Goal: Transaction & Acquisition: Subscribe to service/newsletter

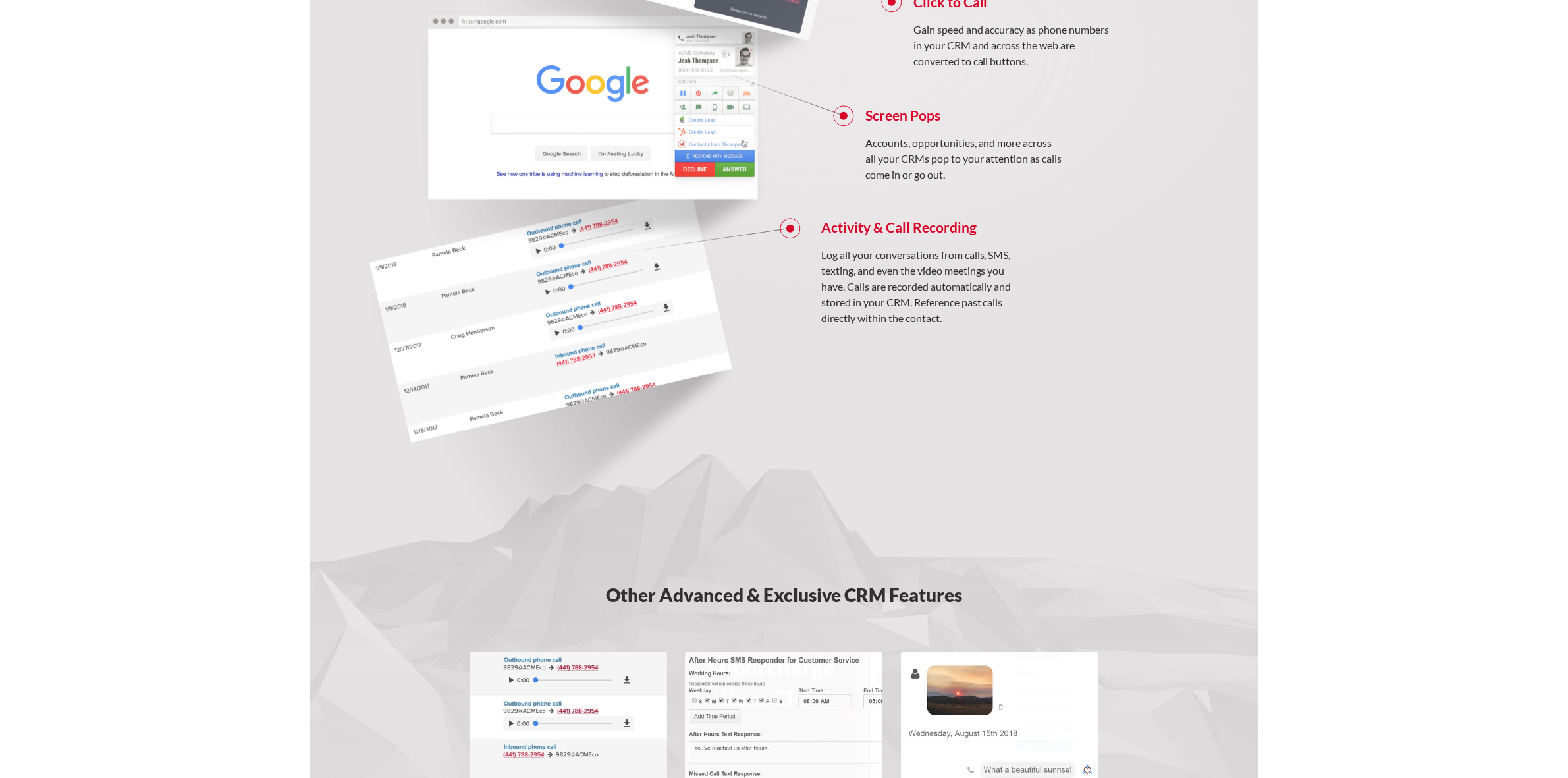
scroll to position [1466, 0]
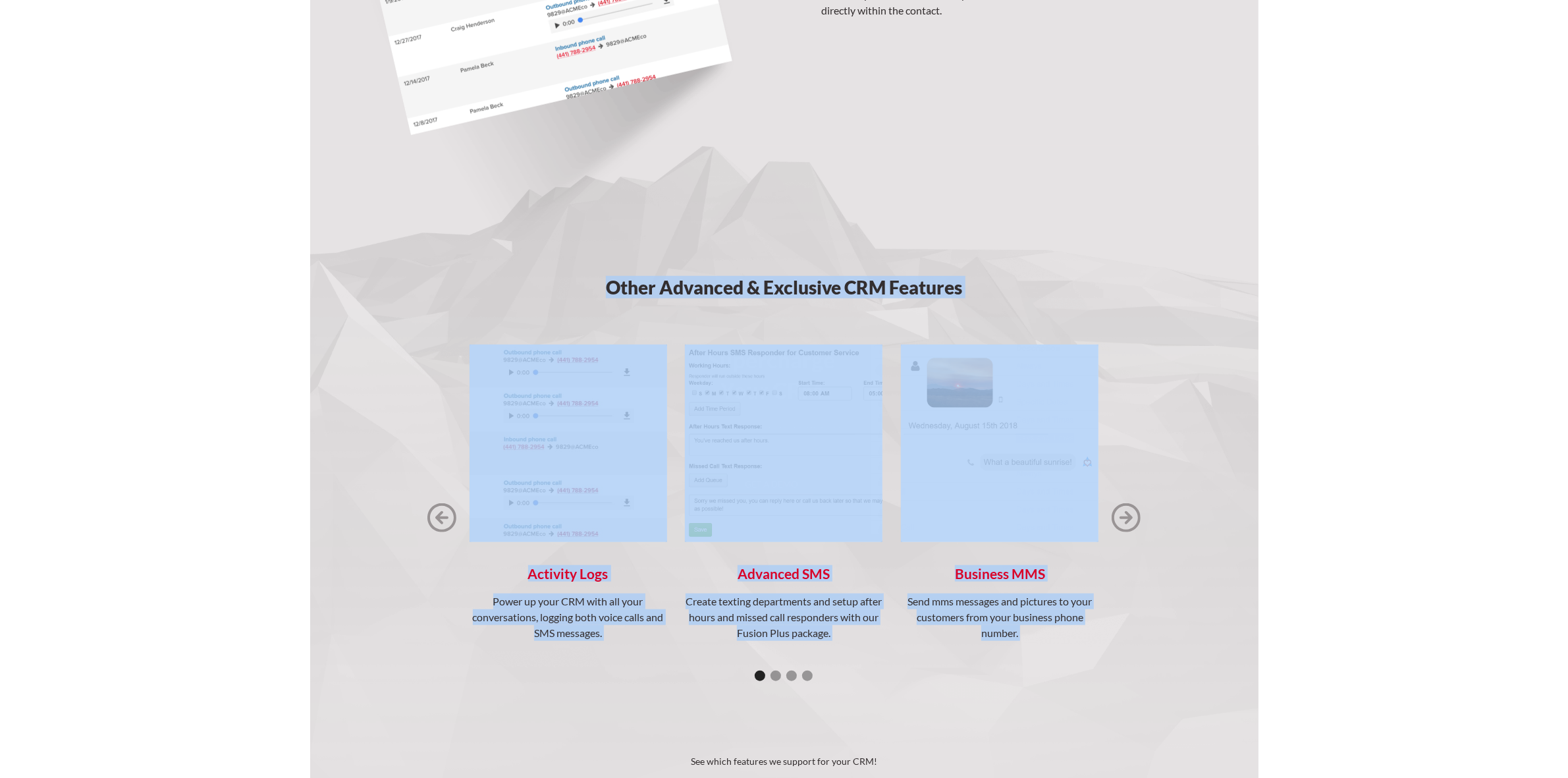
drag, startPoint x: 426, startPoint y: 281, endPoint x: 1178, endPoint y: 493, distance: 781.3
click at [1178, 493] on section "Other Advanced & Exclusive CRM Features Activity Logs Power up your CRM with al…" at bounding box center [784, 511] width 948 height 730
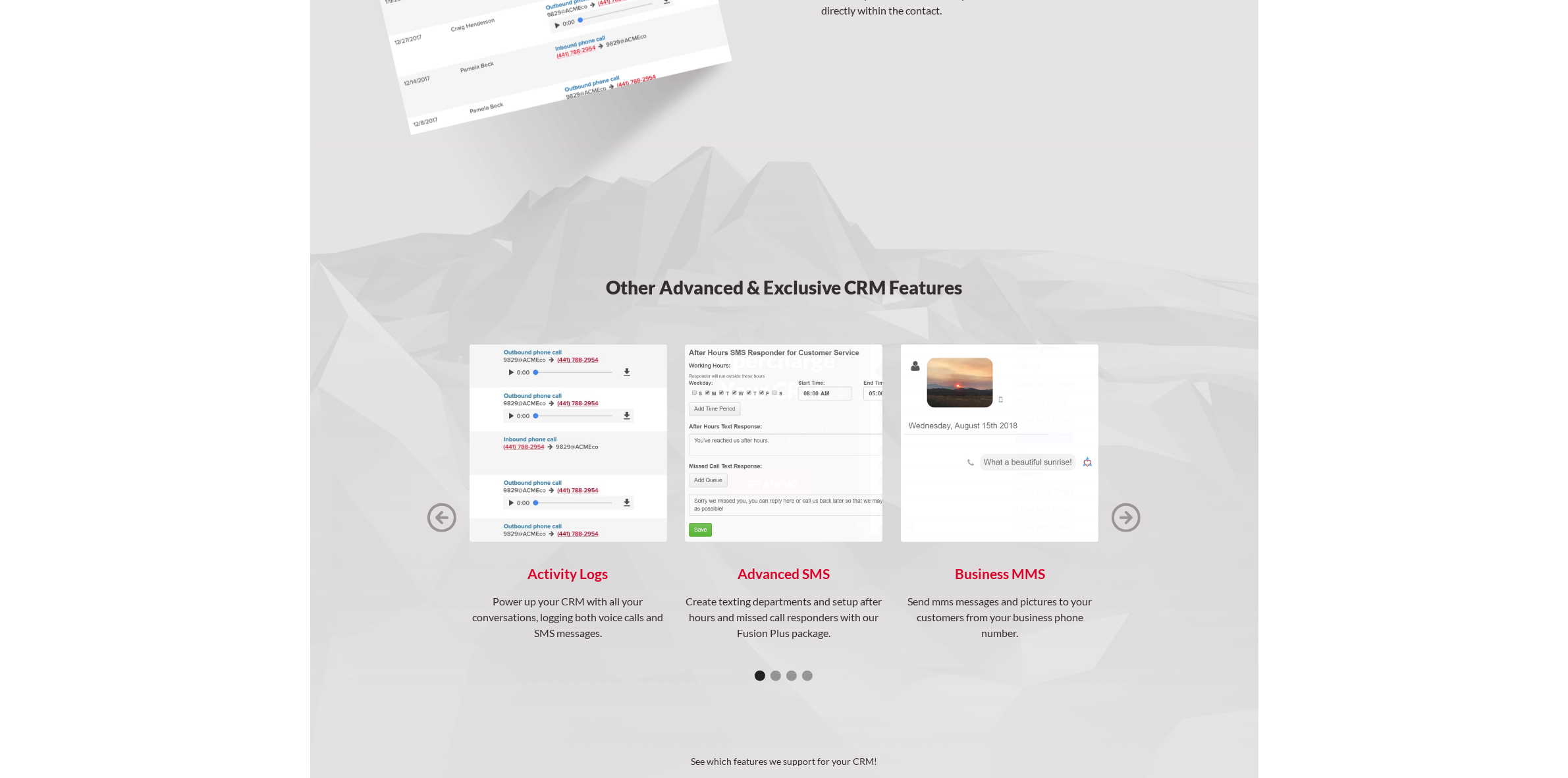
click at [1220, 486] on section "Other Advanced & Exclusive CRM Features Activity Logs Power up your CRM with al…" at bounding box center [784, 511] width 948 height 730
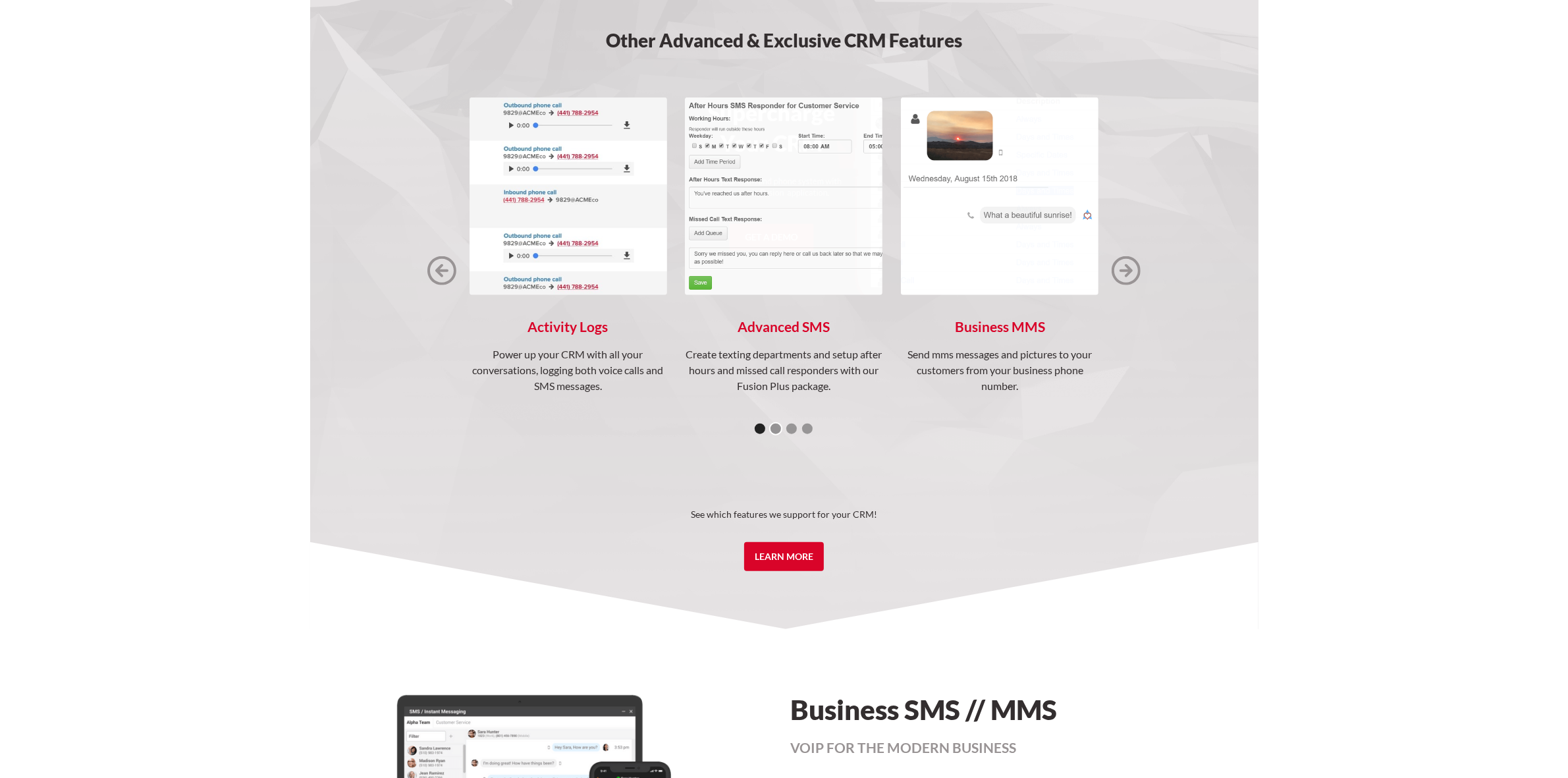
click at [776, 432] on div "Show slide 2 of 4" at bounding box center [776, 429] width 11 height 11
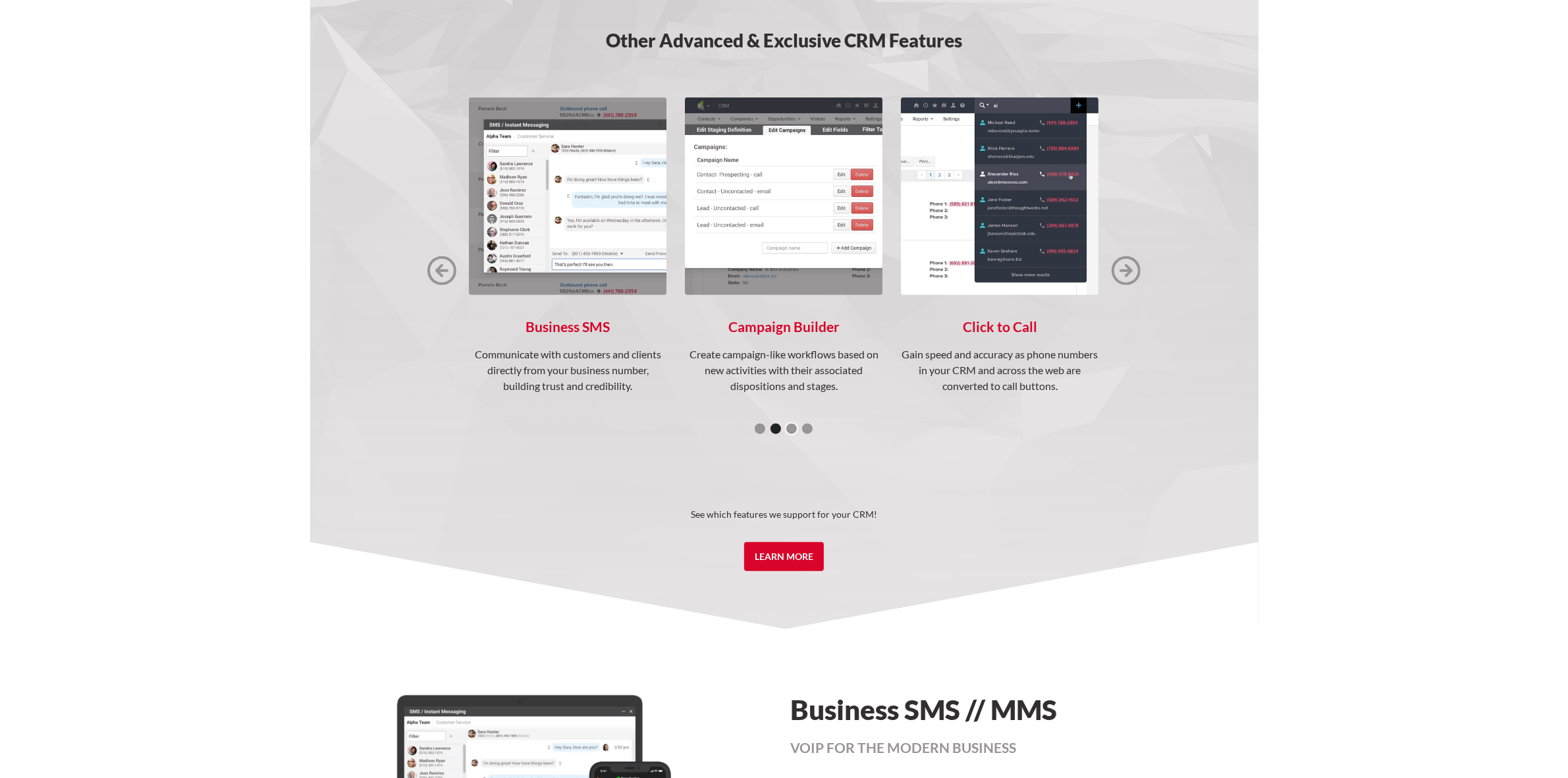
click at [789, 428] on div "Show slide 3 of 4" at bounding box center [792, 429] width 11 height 11
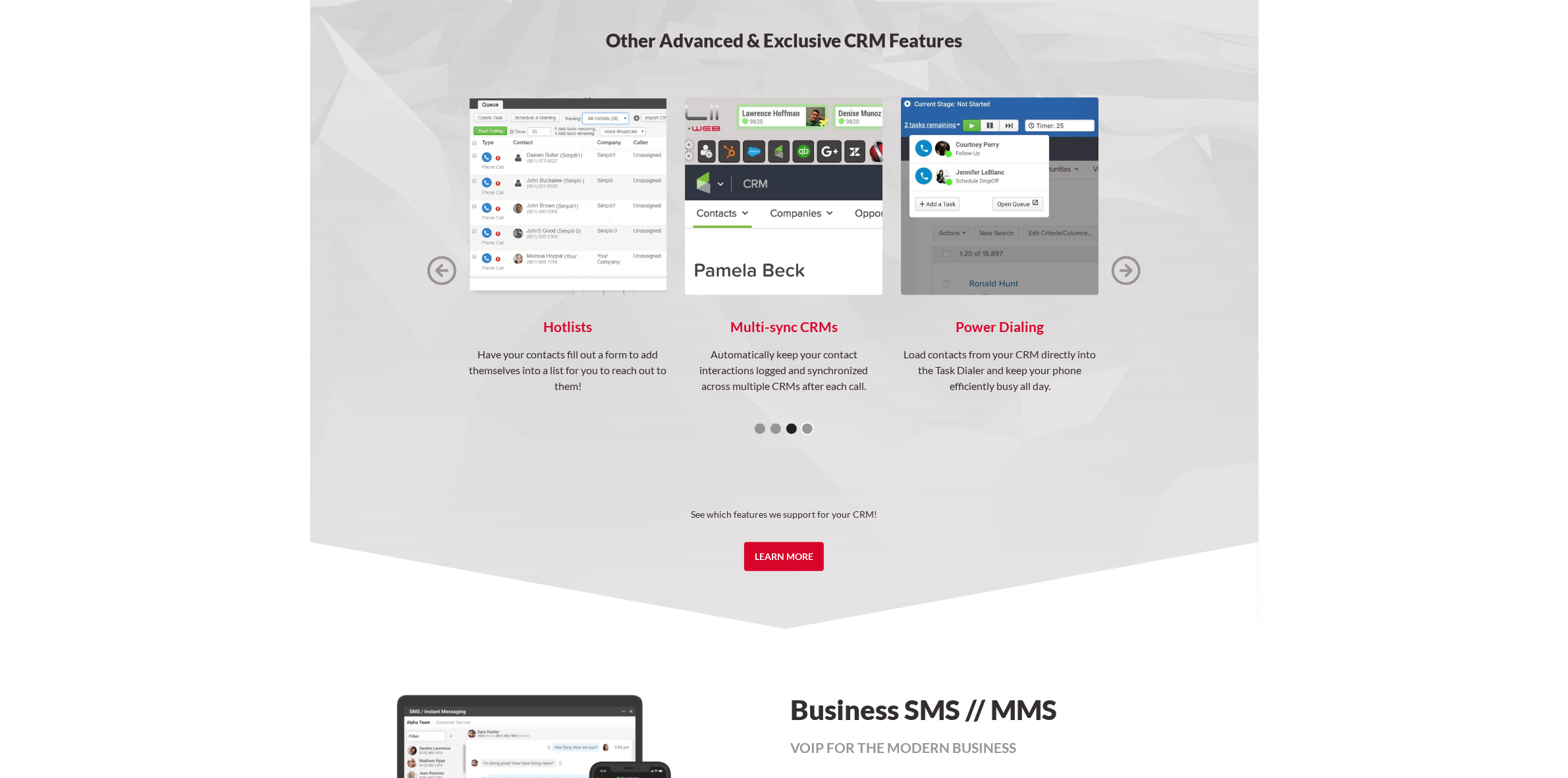
click at [807, 424] on div "Show slide 4 of 4" at bounding box center [807, 429] width 11 height 11
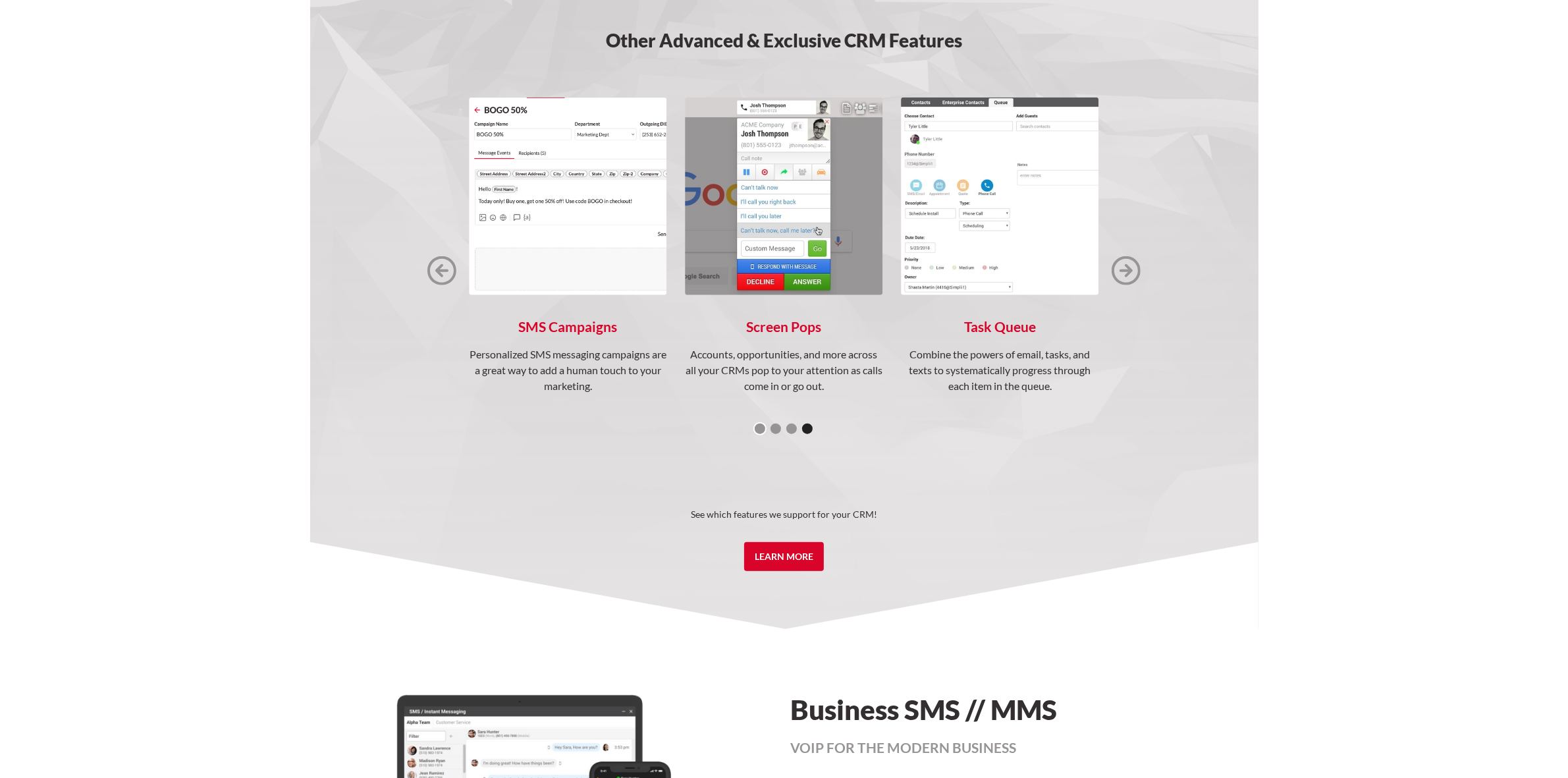
click at [758, 430] on div "Show slide 1 of 4" at bounding box center [760, 429] width 11 height 11
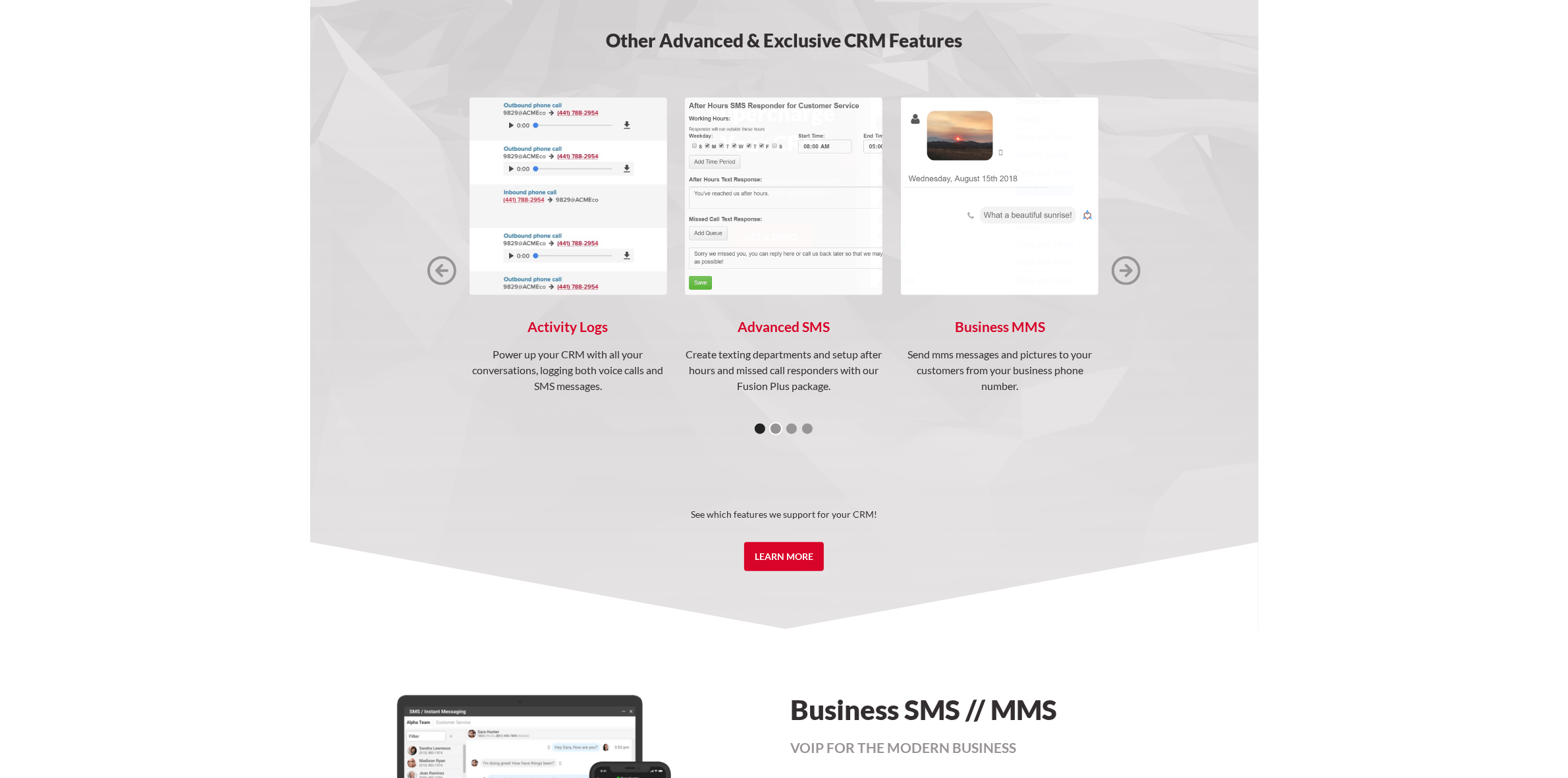
click at [779, 427] on div "Show slide 2 of 4" at bounding box center [776, 429] width 11 height 11
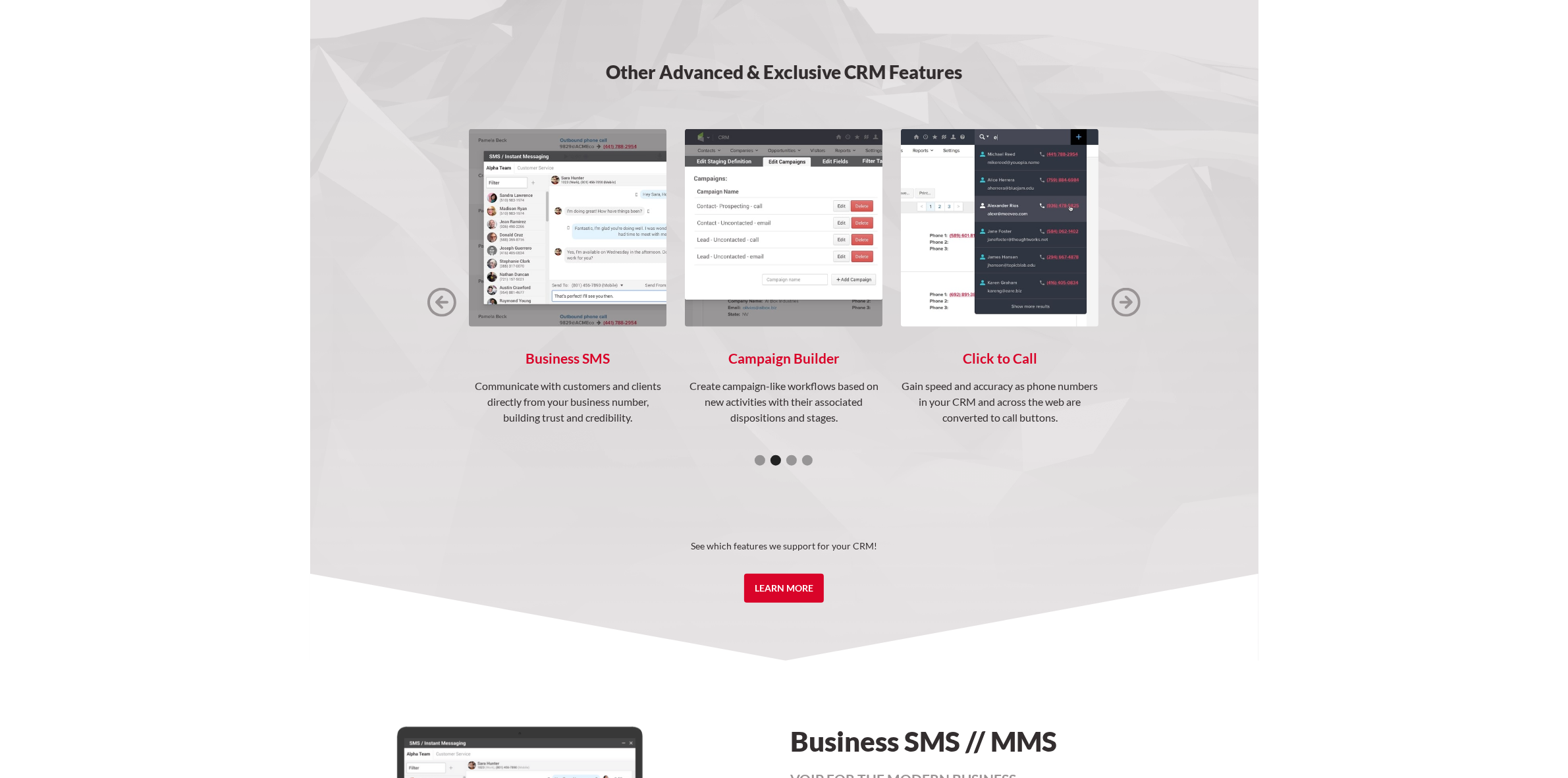
scroll to position [1959, 0]
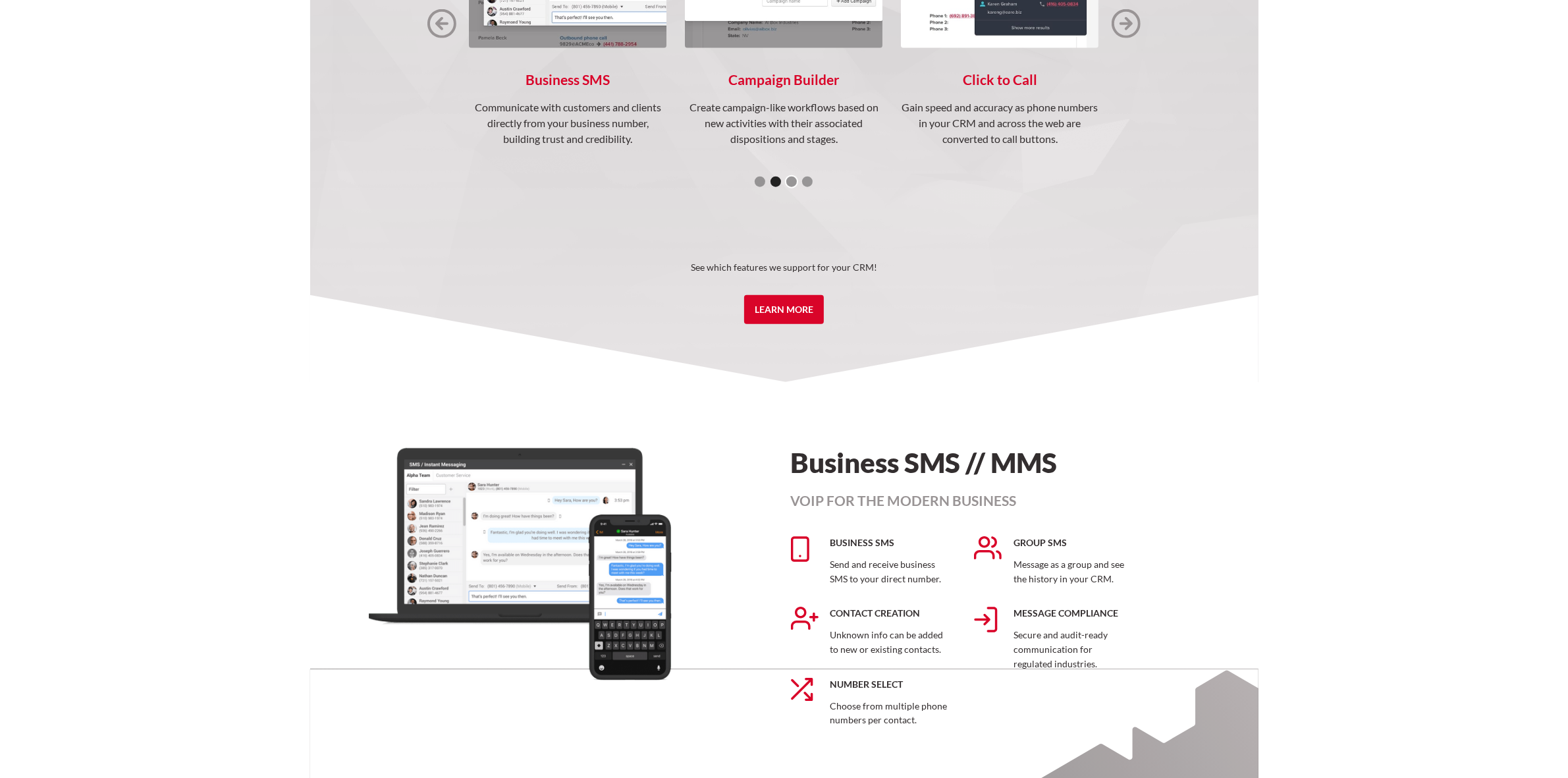
click at [791, 182] on div "Show slide 3 of 4" at bounding box center [792, 182] width 11 height 11
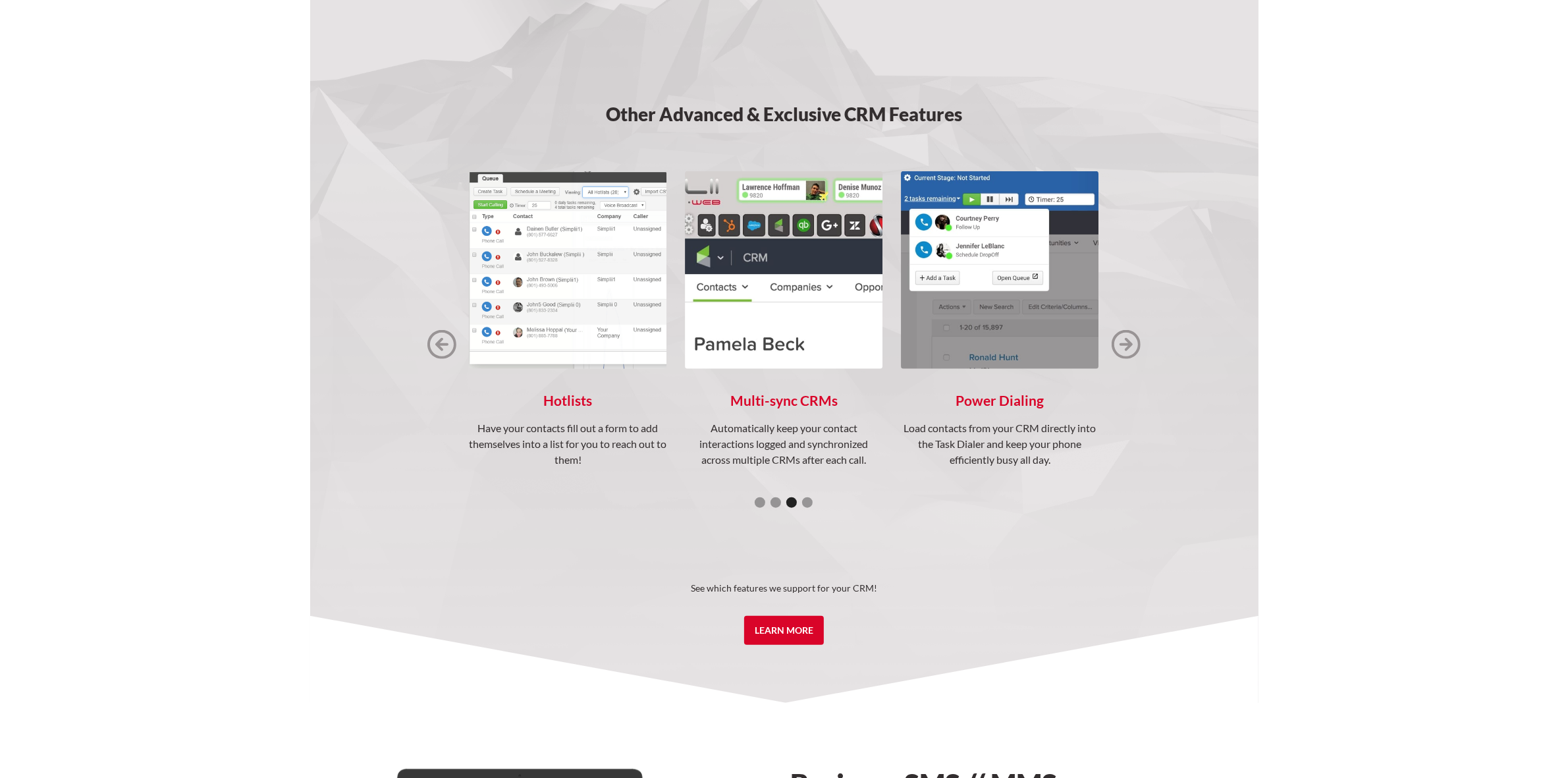
scroll to position [1630, 0]
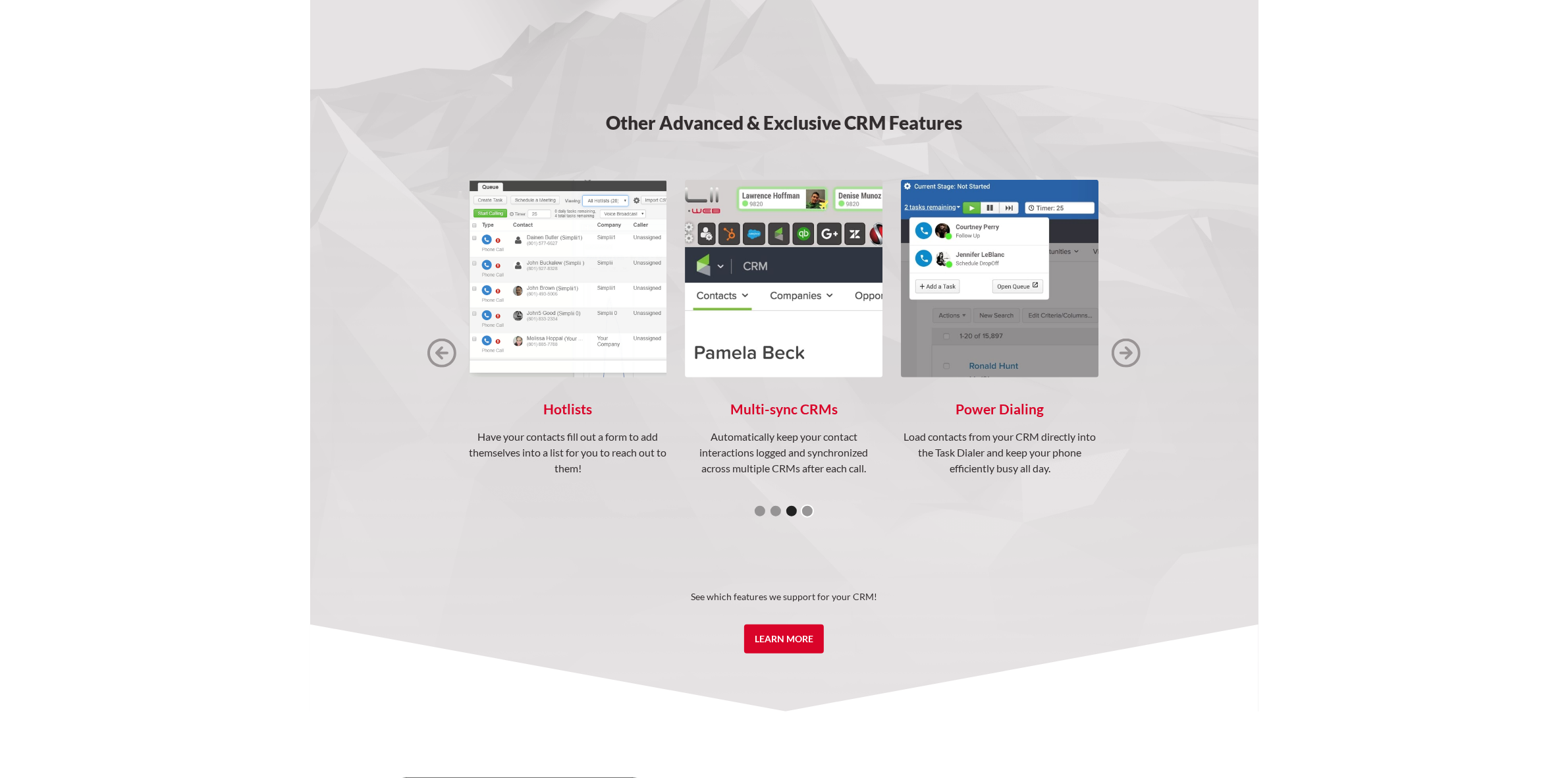
click at [811, 513] on div "Show slide 4 of 4" at bounding box center [807, 511] width 11 height 11
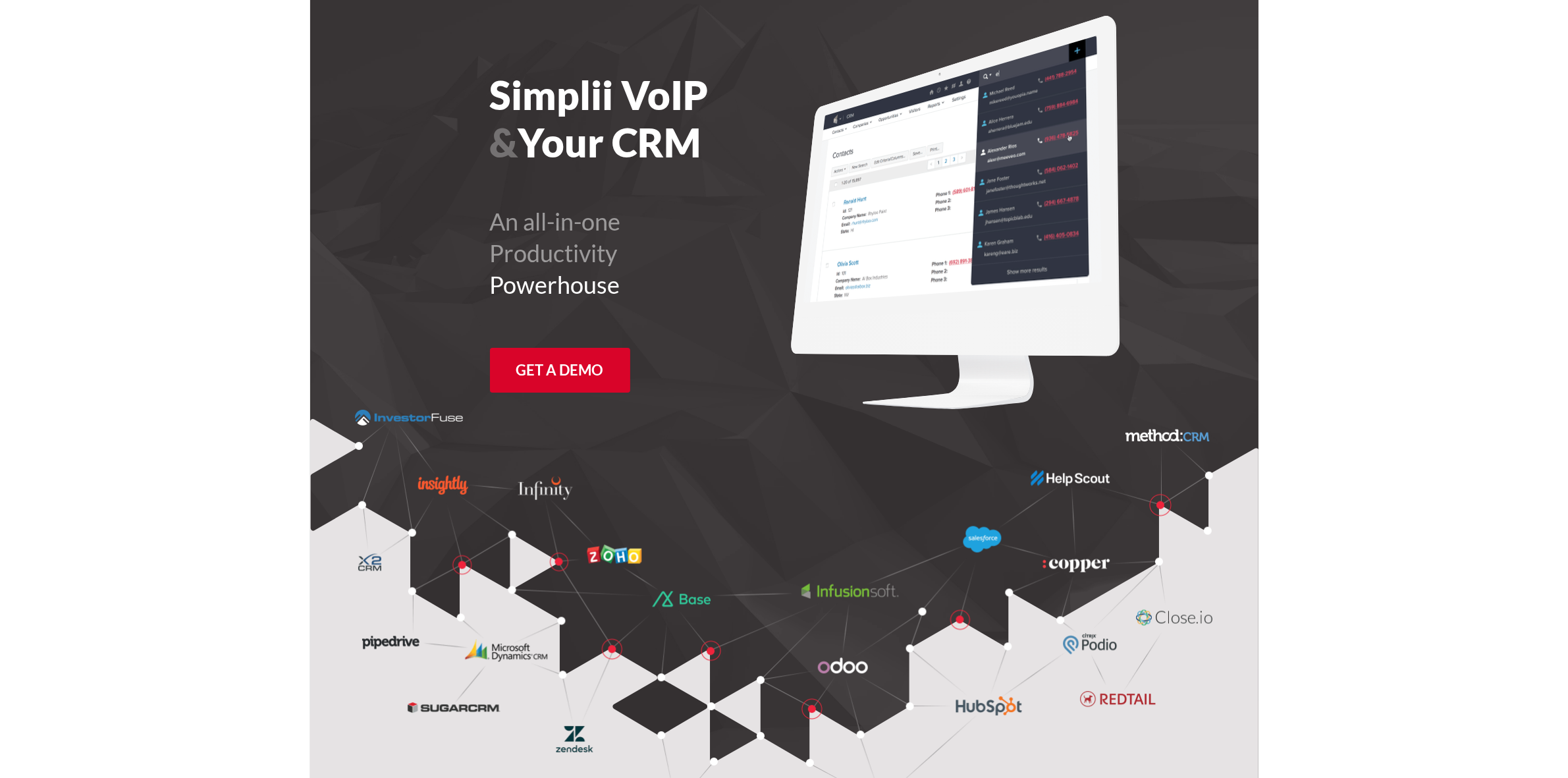
scroll to position [0, 0]
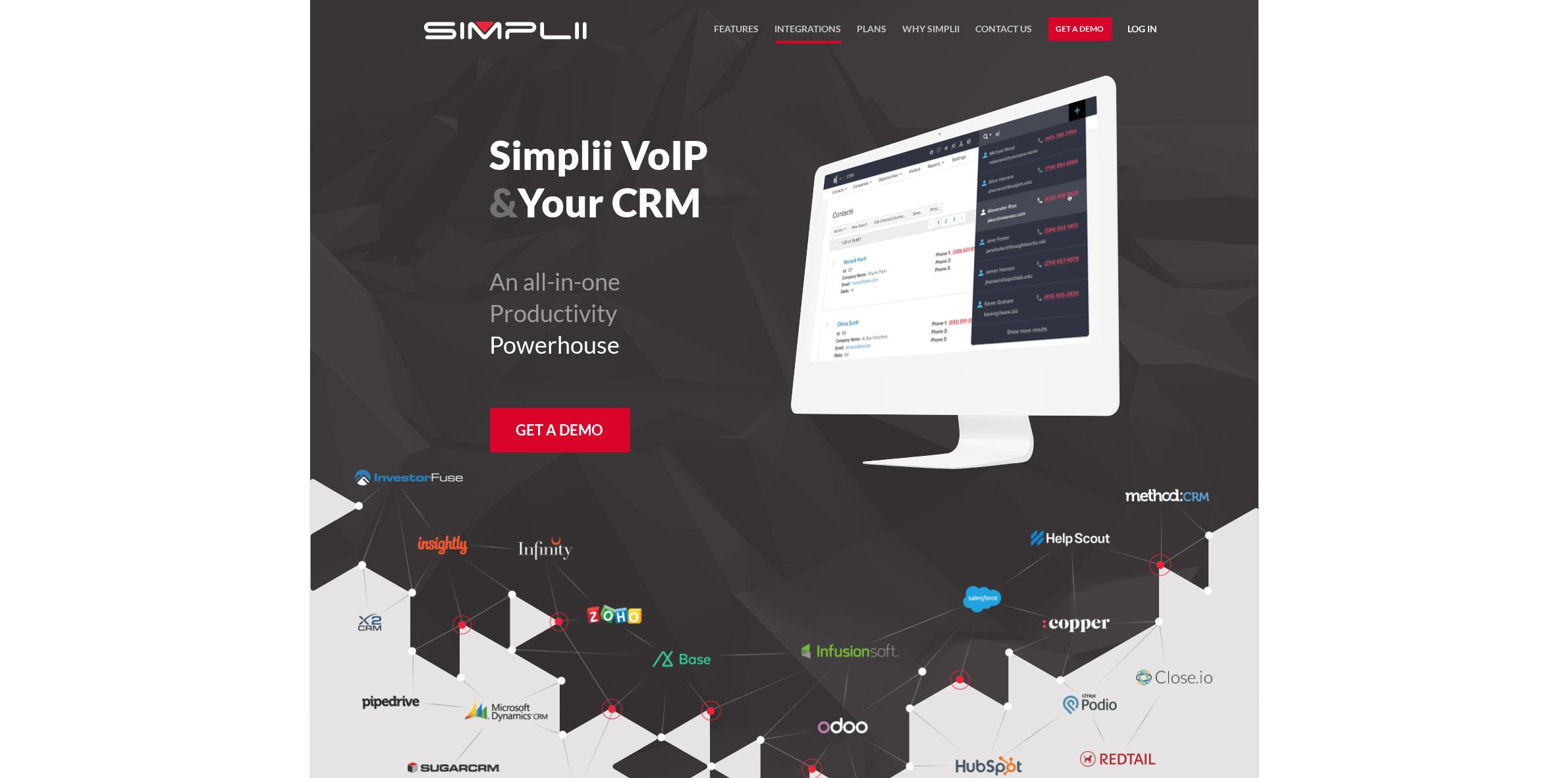
click at [822, 27] on link "Integrations" at bounding box center [808, 31] width 66 height 22
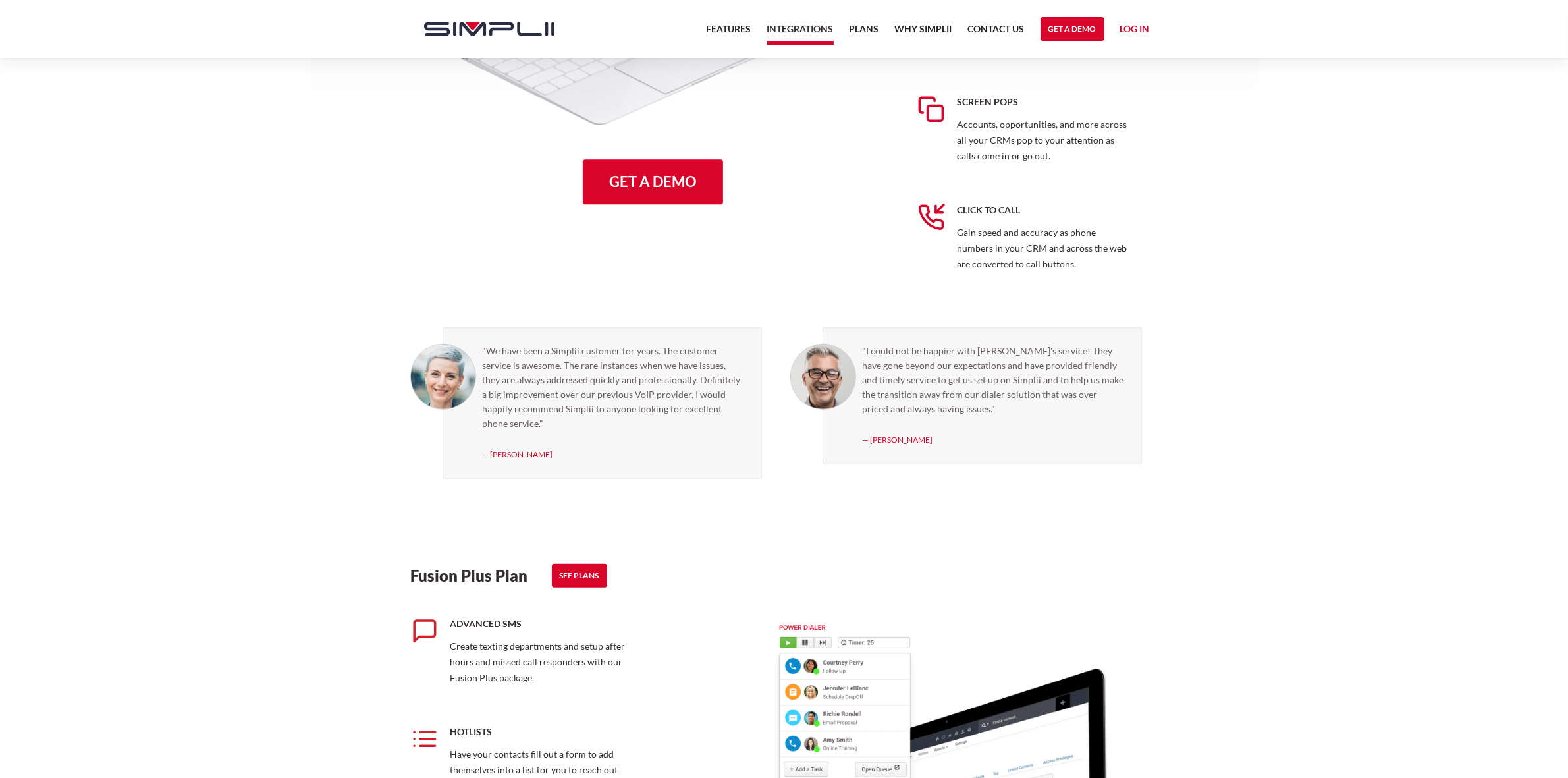
scroll to position [988, 0]
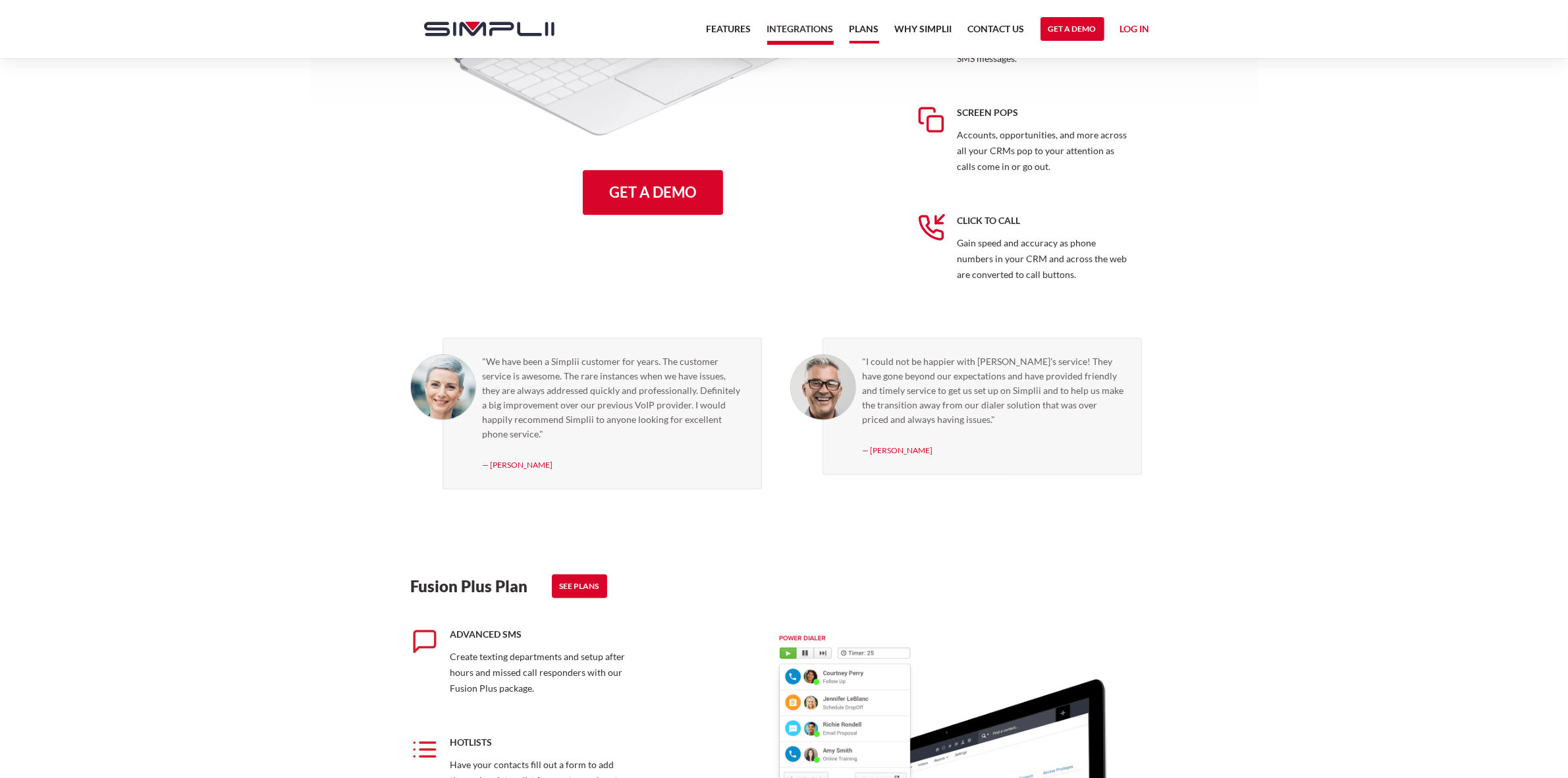
click at [860, 23] on link "Plans" at bounding box center [864, 31] width 29 height 22
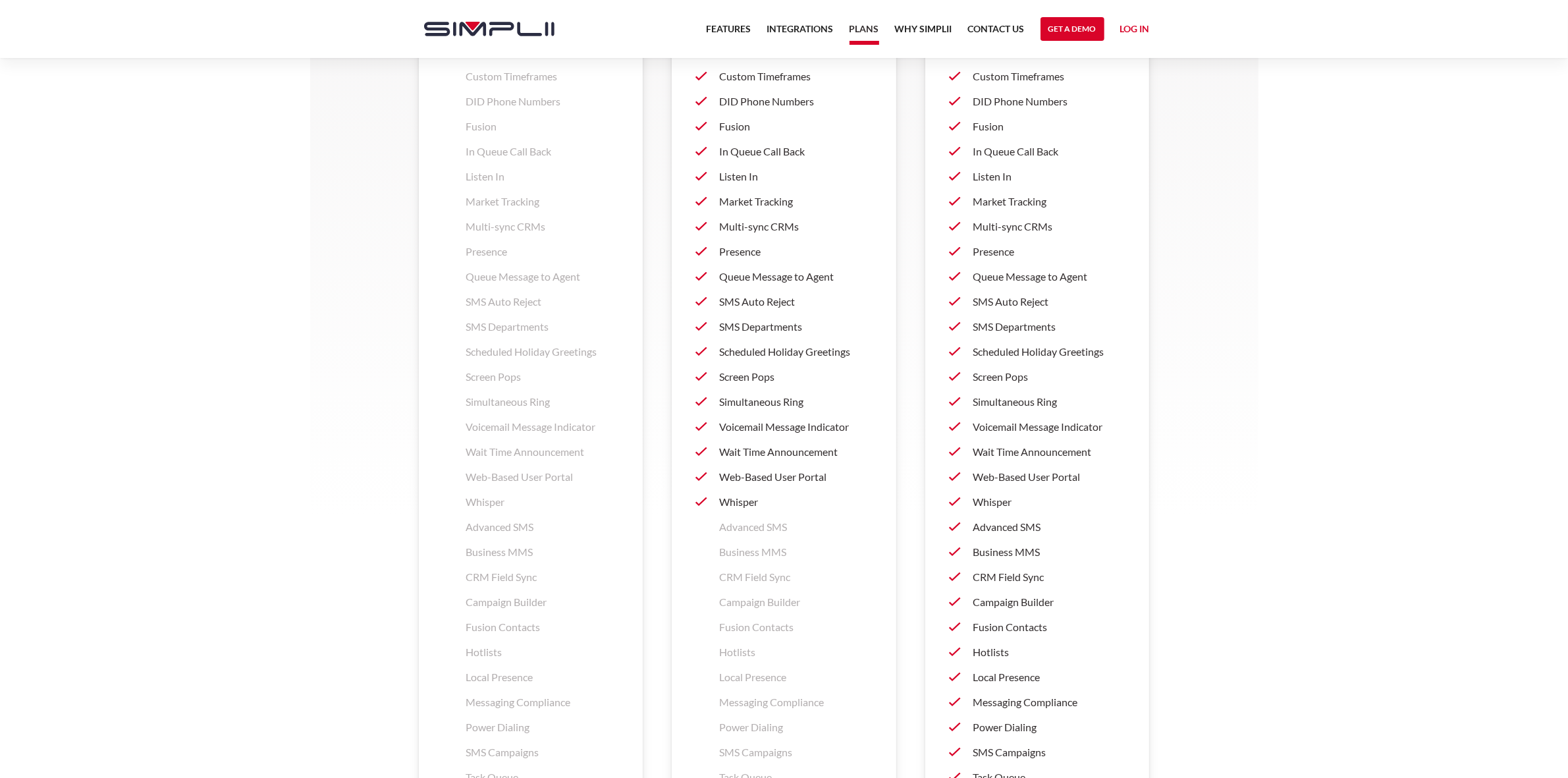
scroll to position [1951, 0]
